Goal: Check status: Check status

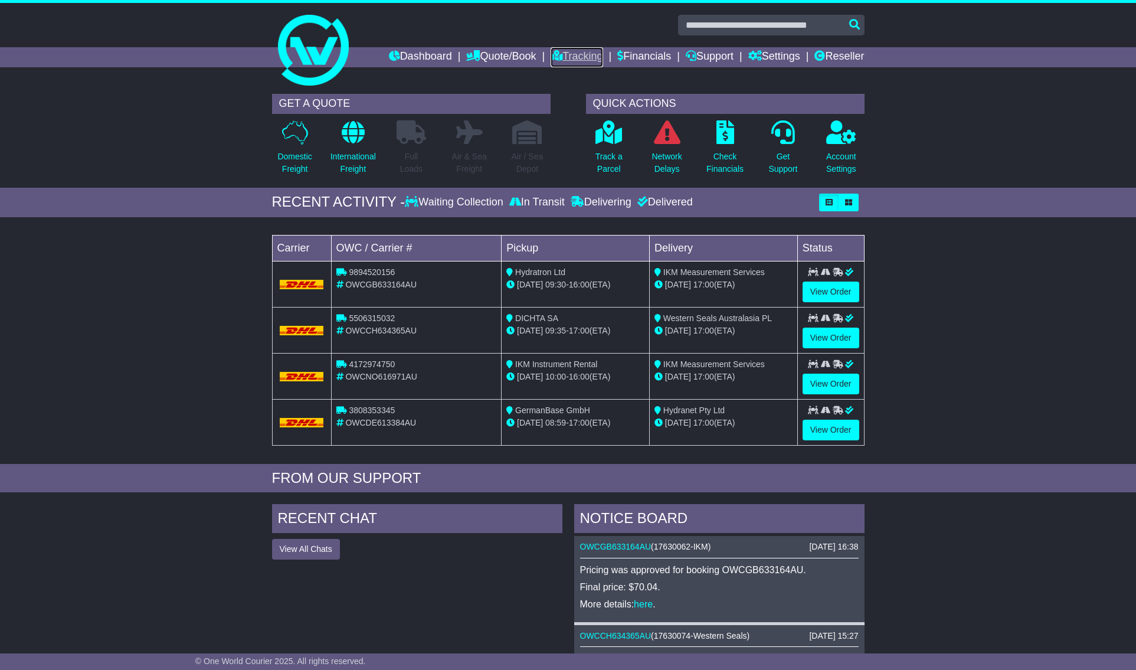
click at [558, 60] on link "Tracking" at bounding box center [577, 57] width 52 height 20
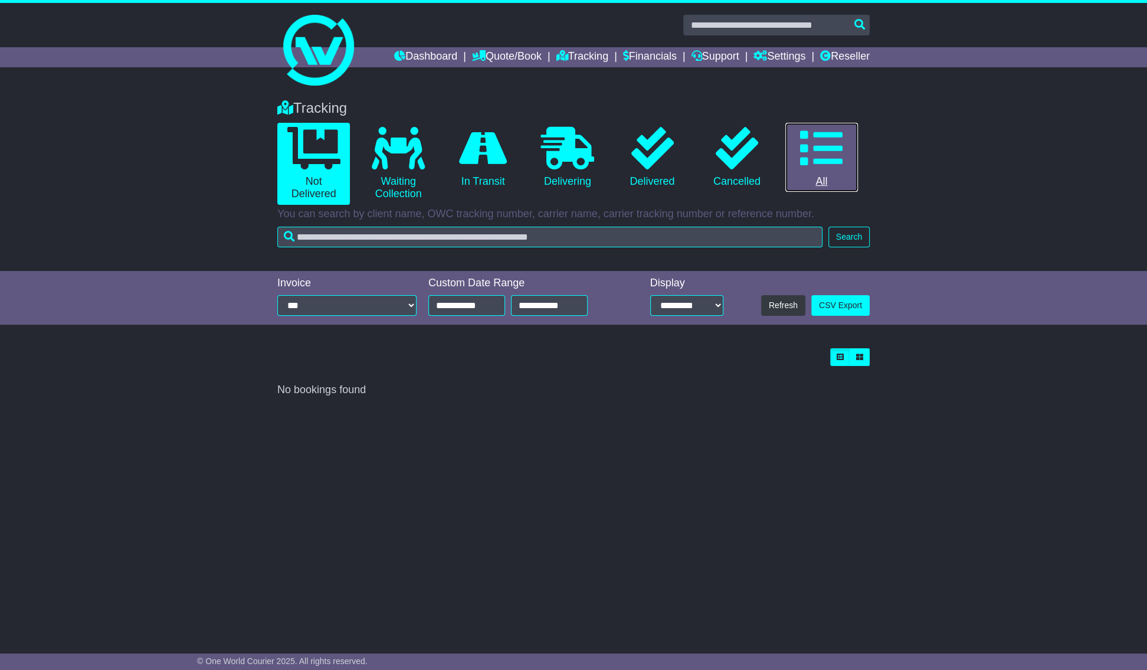
click at [828, 148] on icon at bounding box center [821, 148] width 42 height 42
